Goal: Transaction & Acquisition: Book appointment/travel/reservation

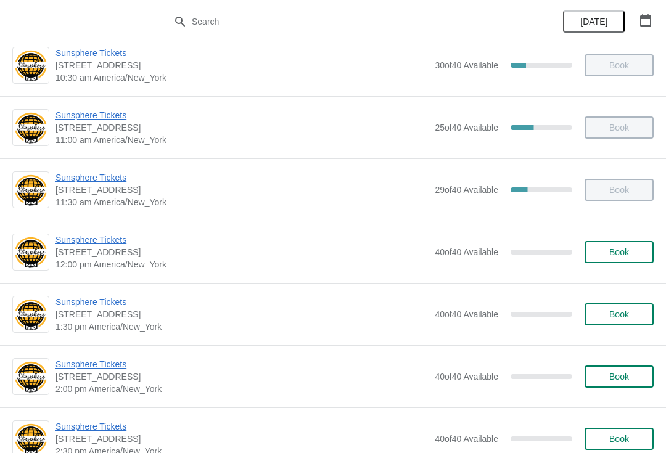
scroll to position [224, 0]
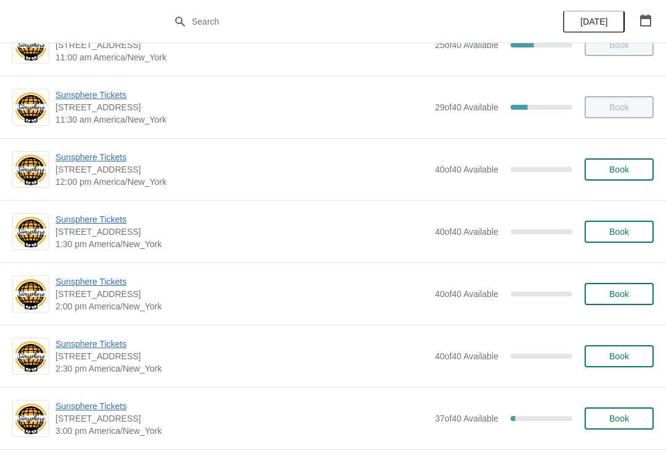
click at [640, 171] on span "Book" at bounding box center [619, 170] width 47 height 10
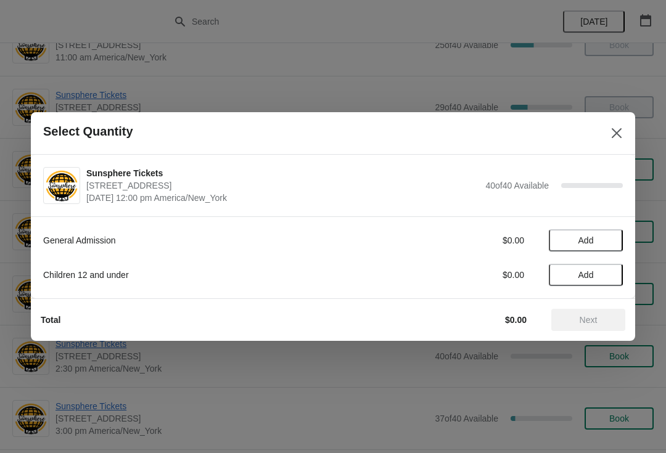
click at [612, 234] on button "Add" at bounding box center [586, 240] width 74 height 22
click at [612, 234] on icon at bounding box center [607, 240] width 13 height 13
click at [591, 311] on button "Next" at bounding box center [588, 320] width 74 height 22
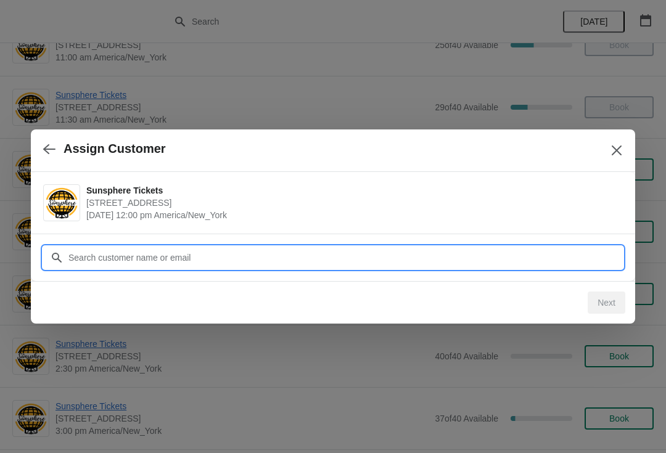
click at [571, 256] on input "Customer" at bounding box center [345, 258] width 555 height 22
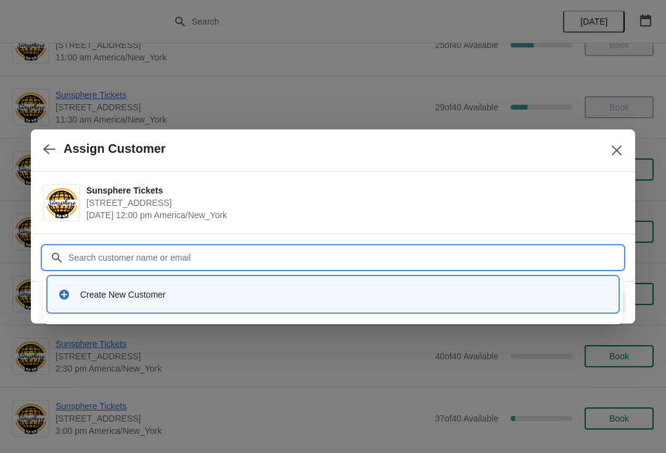
click at [262, 268] on input "Customer" at bounding box center [345, 258] width 555 height 22
click at [246, 299] on div "Create New Customer" at bounding box center [344, 295] width 528 height 12
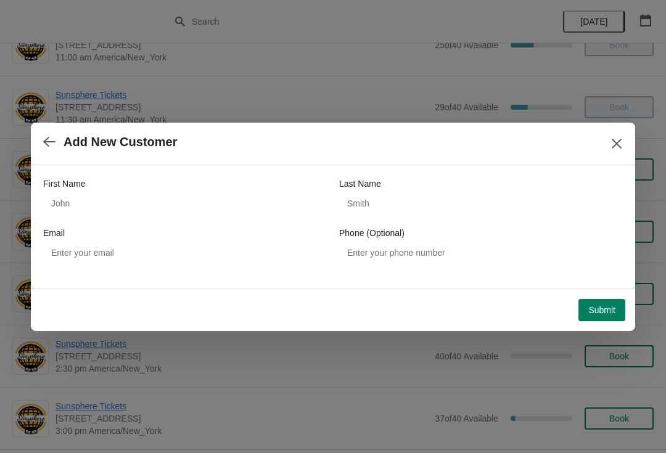
click at [213, 221] on div "First Name Last Name Email Phone (Optional)" at bounding box center [333, 221] width 580 height 86
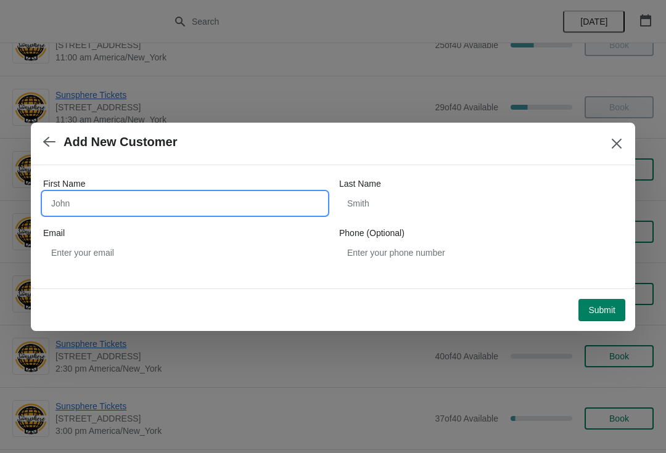
click at [222, 214] on input "First Name" at bounding box center [185, 203] width 284 height 22
type input "W"
click at [604, 296] on div "Submit" at bounding box center [331, 307] width 590 height 27
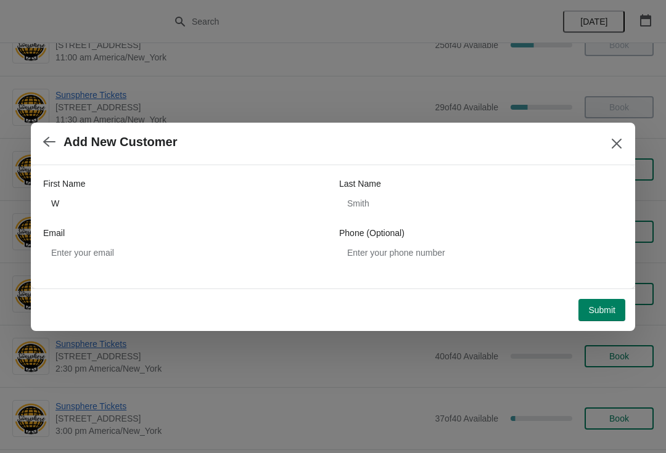
click at [613, 308] on span "Submit" at bounding box center [601, 310] width 27 height 10
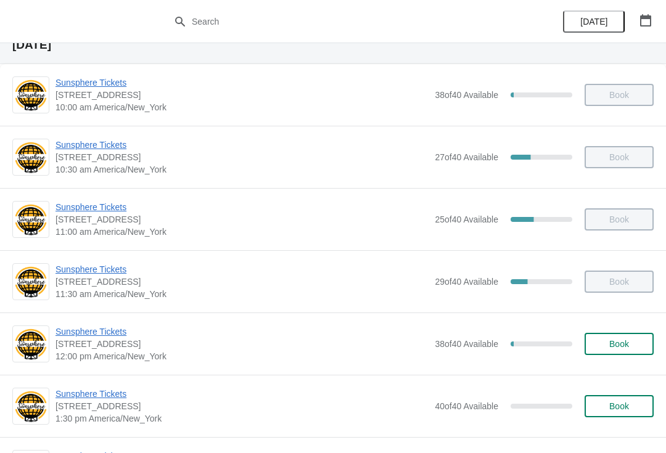
scroll to position [93, 0]
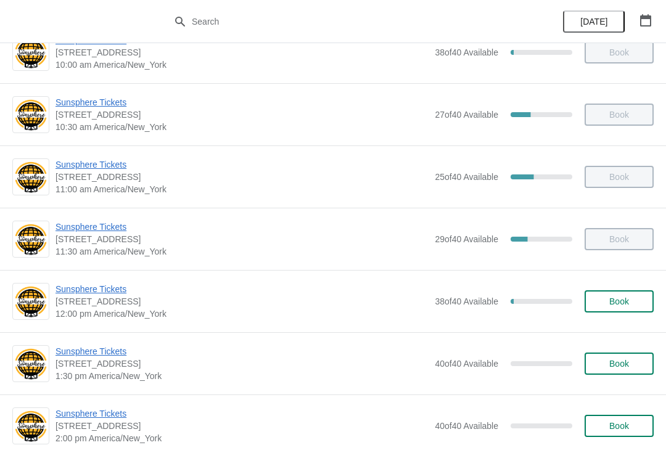
click at [644, 301] on button "Book" at bounding box center [619, 301] width 69 height 22
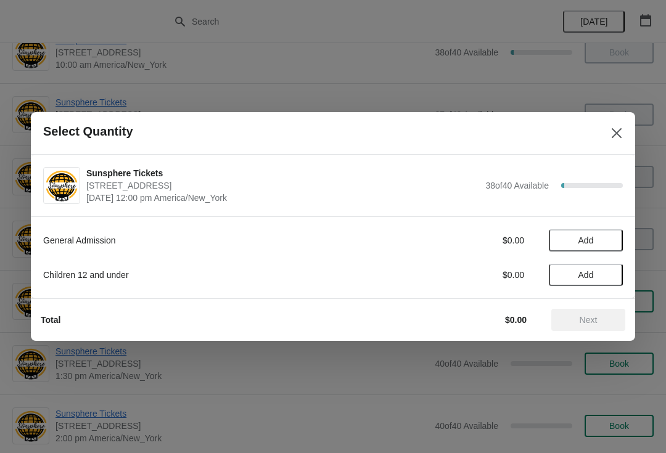
click at [614, 236] on button "Add" at bounding box center [586, 240] width 74 height 22
click at [611, 247] on icon at bounding box center [607, 240] width 13 height 13
click at [601, 319] on span "Next" at bounding box center [588, 320] width 54 height 10
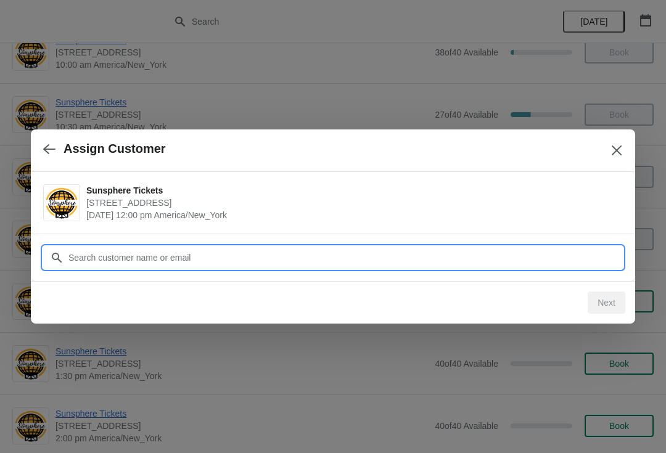
click at [545, 263] on input "Customer" at bounding box center [345, 258] width 555 height 22
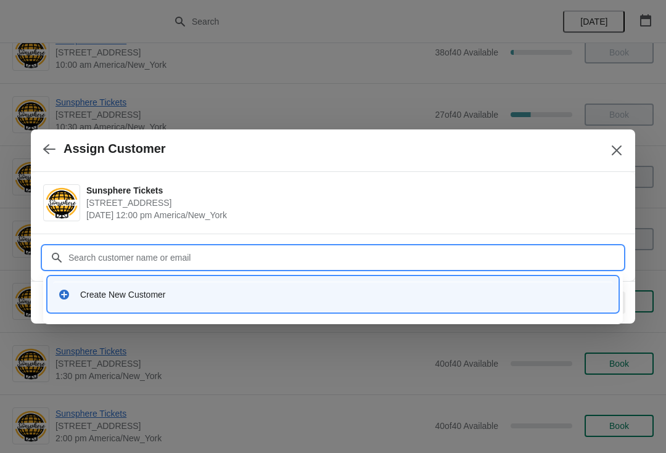
click at [316, 295] on div "Create New Customer" at bounding box center [344, 295] width 528 height 12
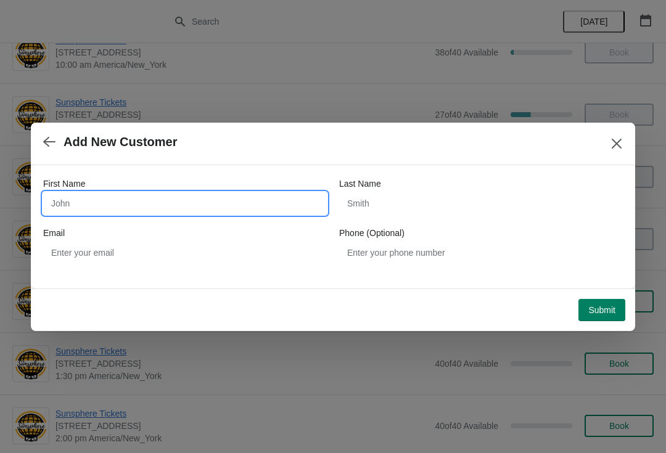
click at [234, 195] on input "First Name" at bounding box center [185, 203] width 284 height 22
type input "W"
click at [607, 302] on button "Submit" at bounding box center [601, 310] width 47 height 22
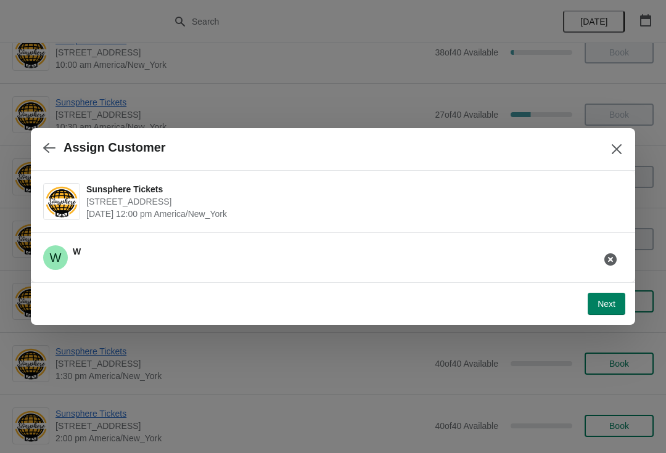
click at [606, 300] on span "Next" at bounding box center [607, 304] width 18 height 10
